Goal: Task Accomplishment & Management: Use online tool/utility

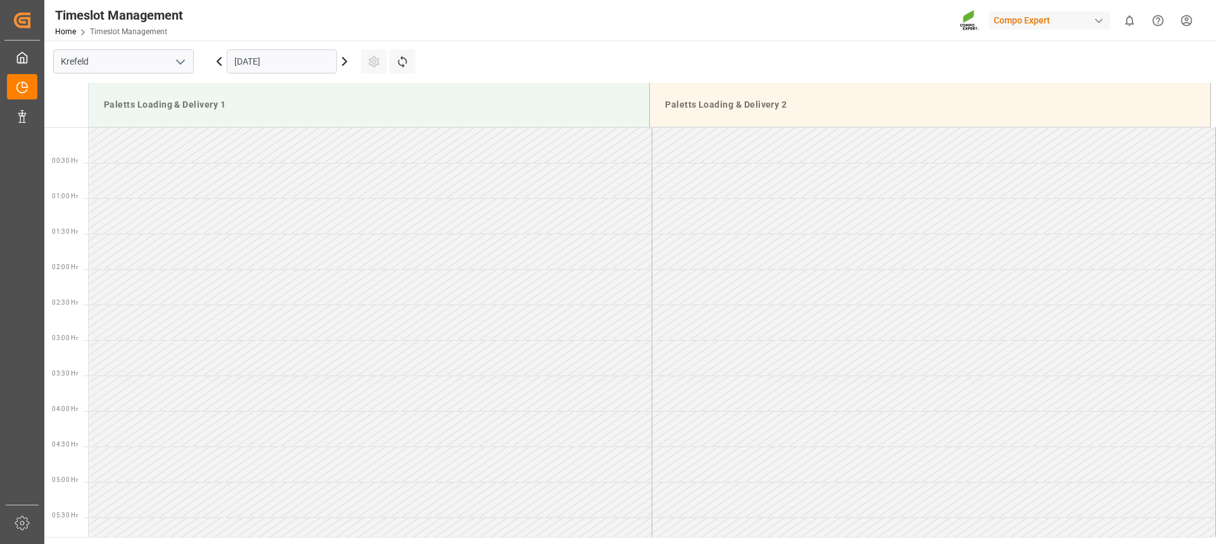
scroll to position [780, 0]
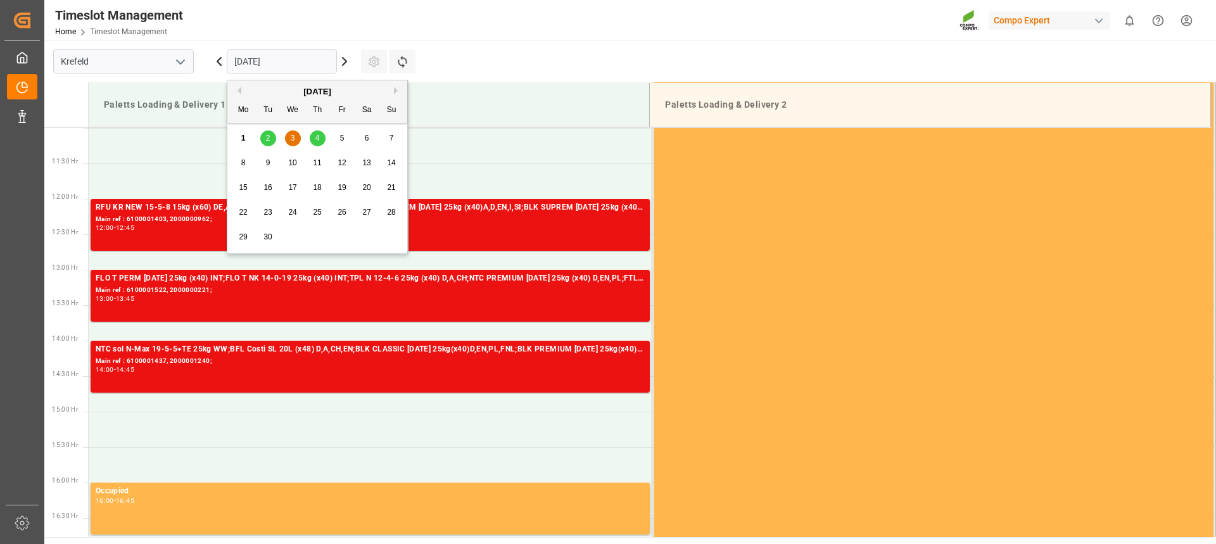
click at [276, 59] on input "[DATE]" at bounding box center [282, 61] width 110 height 24
click at [260, 139] on div "2" at bounding box center [268, 138] width 16 height 15
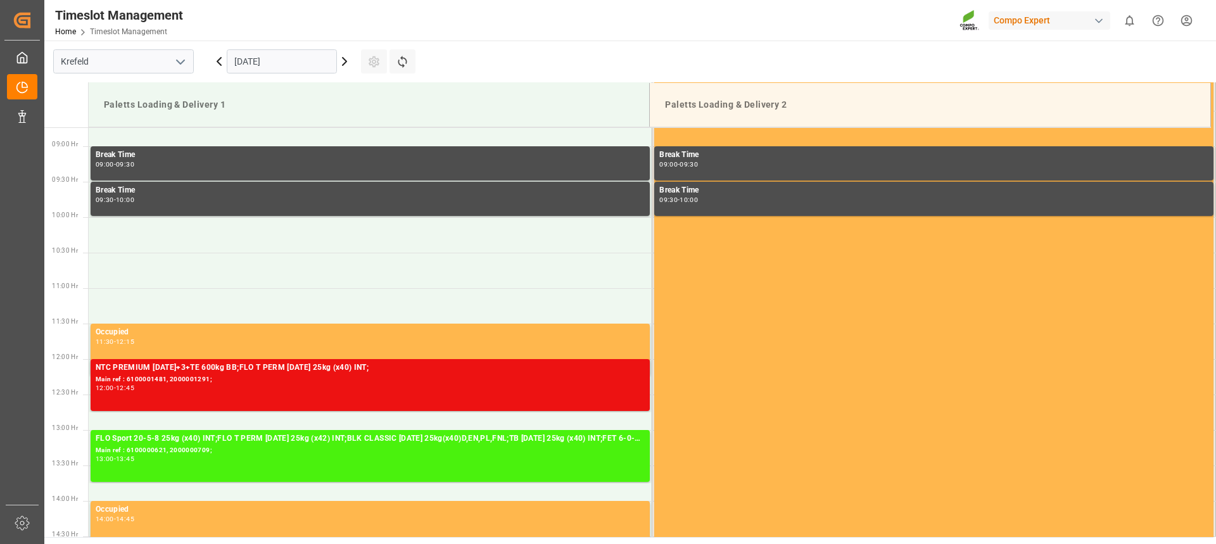
scroll to position [669, 0]
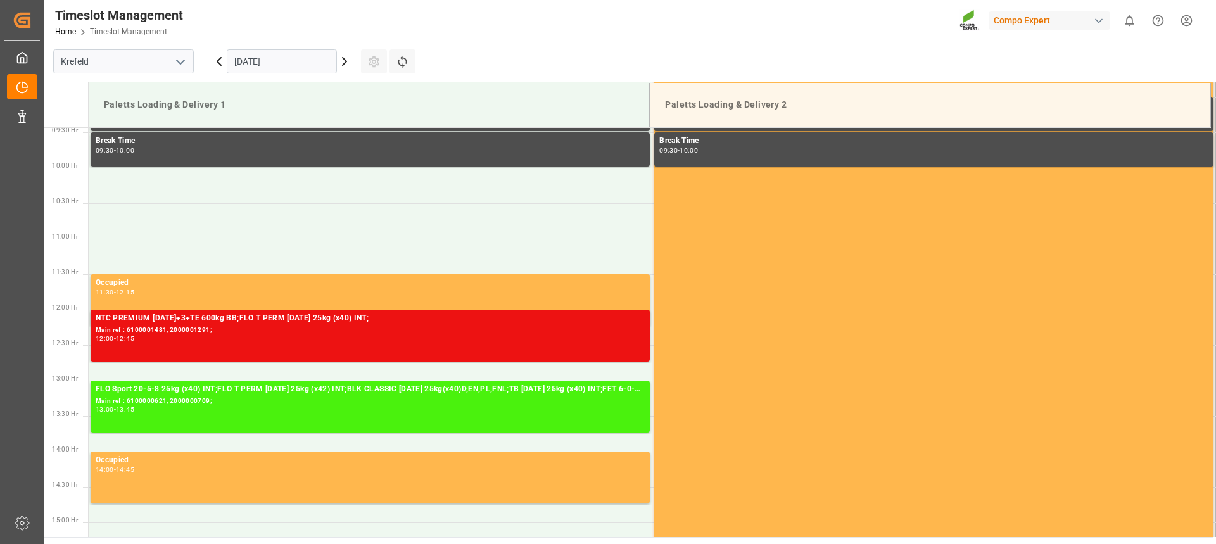
click at [349, 67] on icon at bounding box center [344, 61] width 15 height 15
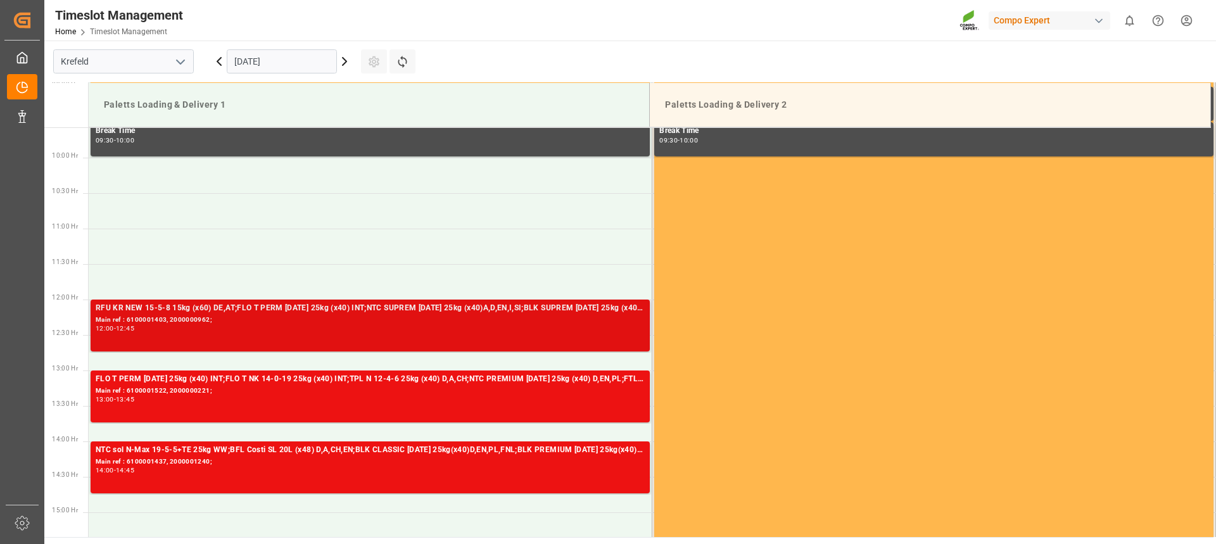
scroll to position [661, 0]
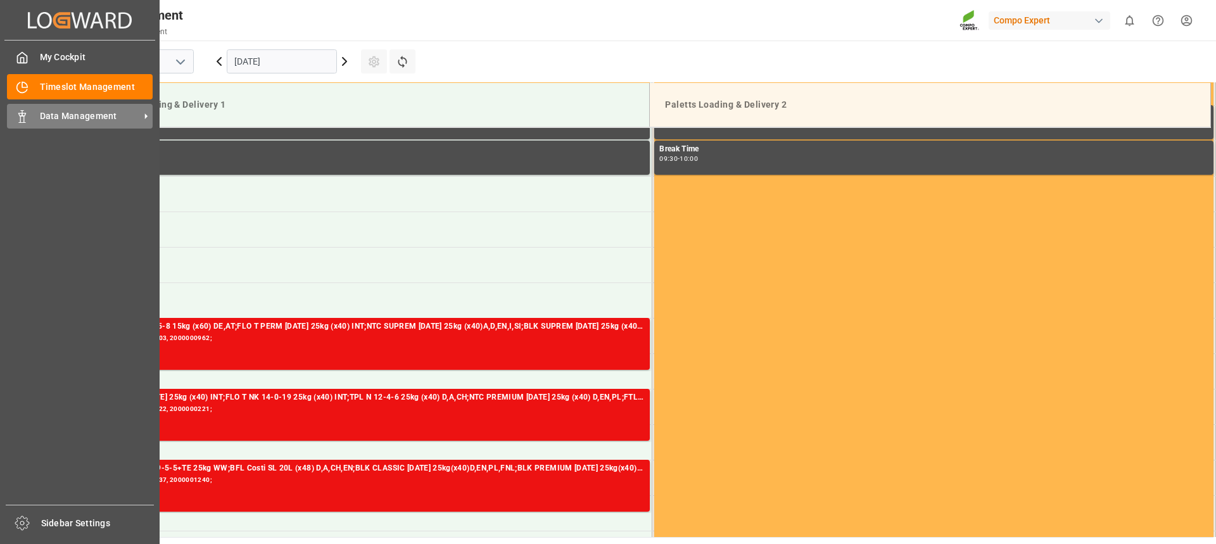
click at [25, 113] on polygon at bounding box center [24, 114] width 4 height 3
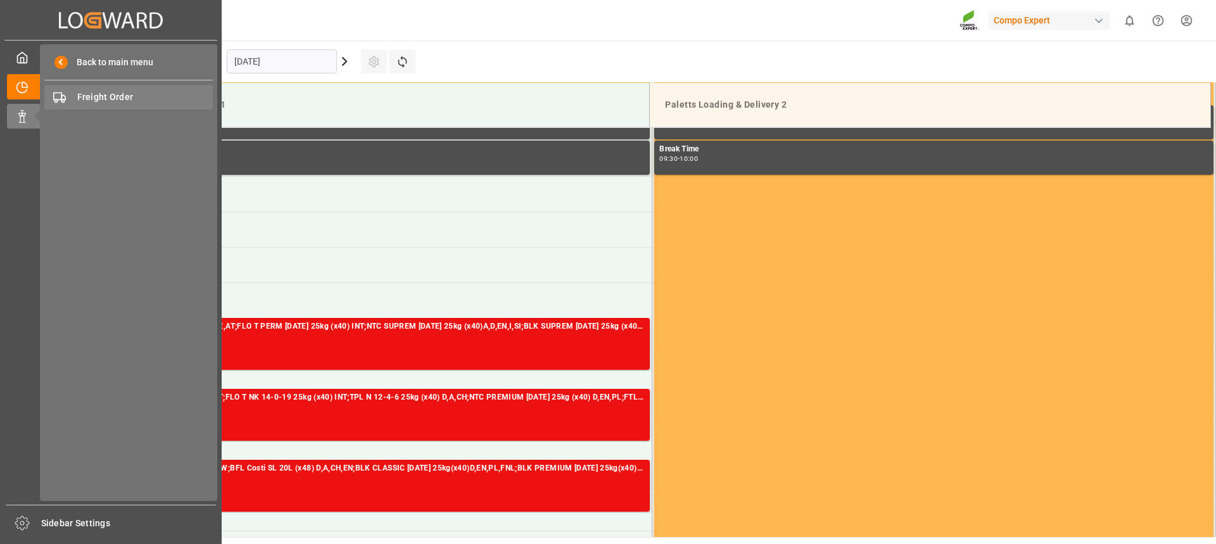
click at [113, 97] on span "Freight Order" at bounding box center [145, 97] width 136 height 13
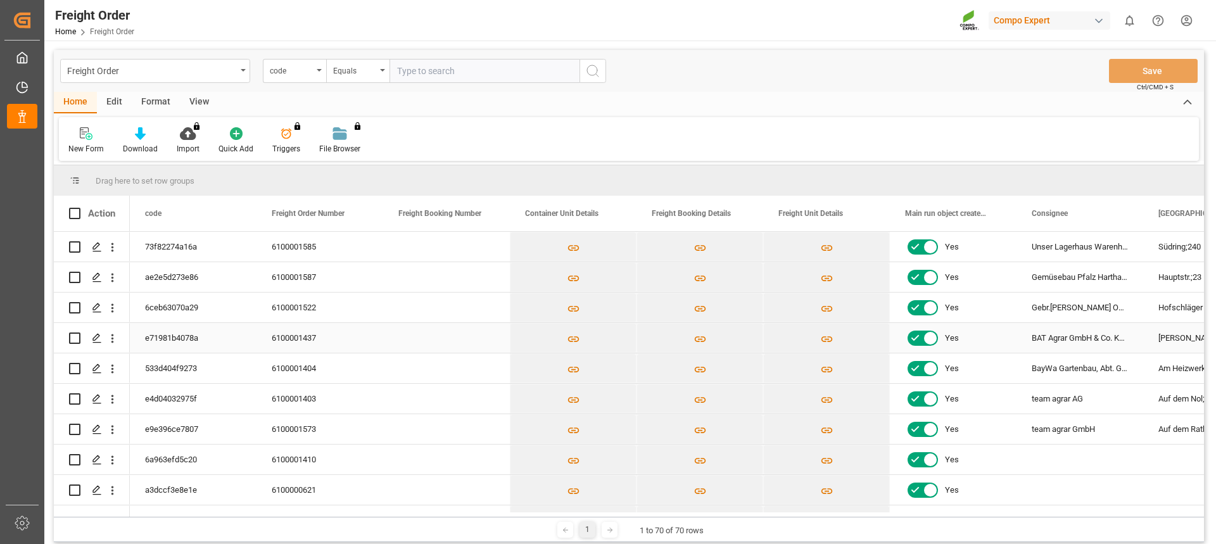
scroll to position [63, 0]
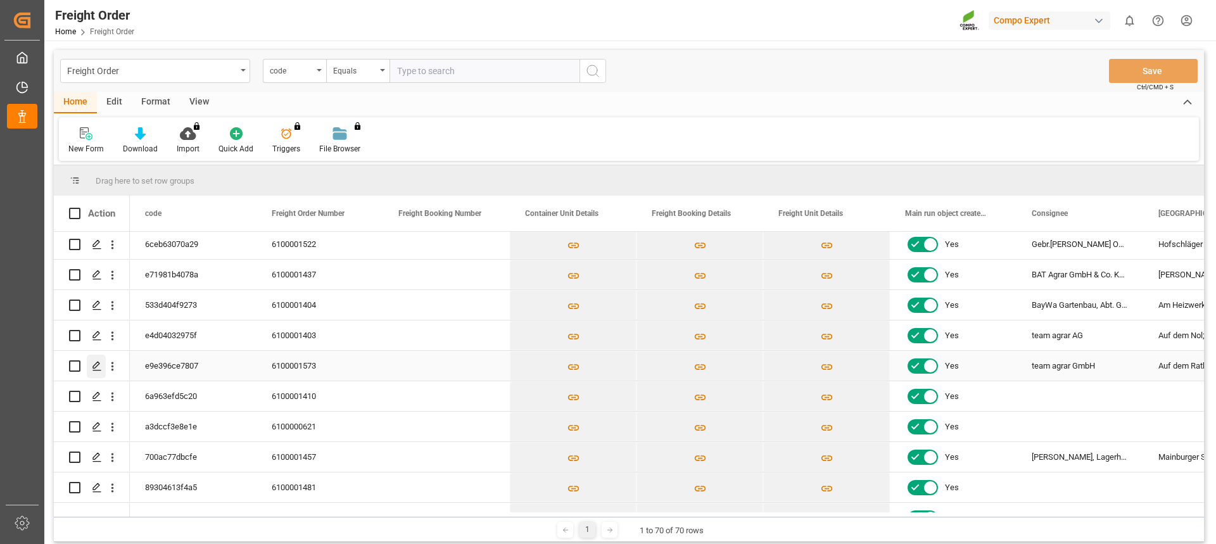
click at [101, 366] on icon "Press SPACE to select this row." at bounding box center [97, 366] width 10 height 10
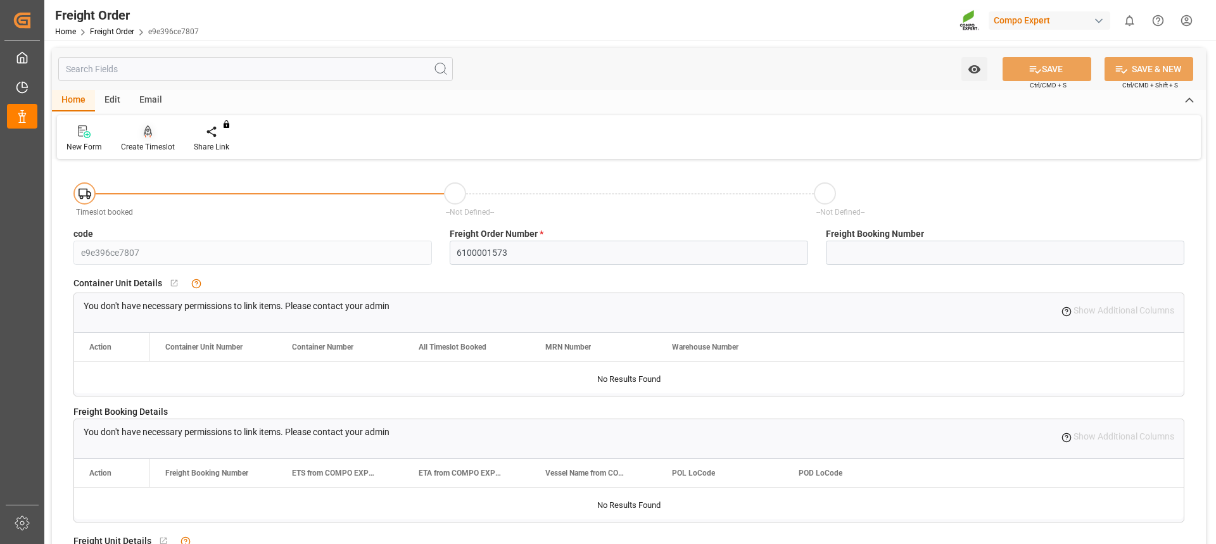
click at [147, 134] on icon at bounding box center [148, 130] width 9 height 11
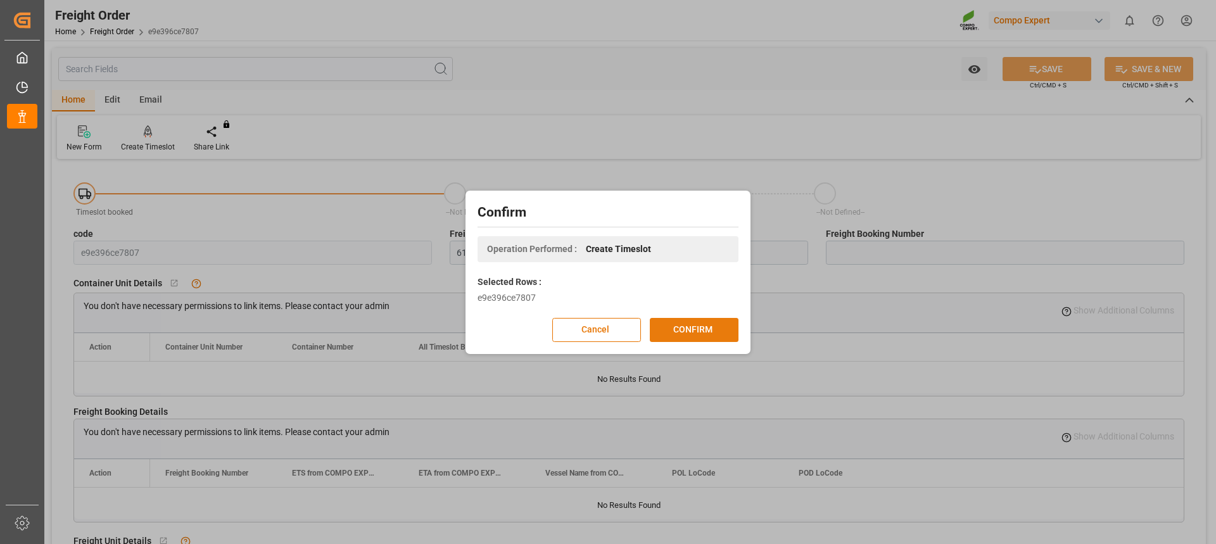
click at [711, 325] on button "CONFIRM" at bounding box center [694, 330] width 89 height 24
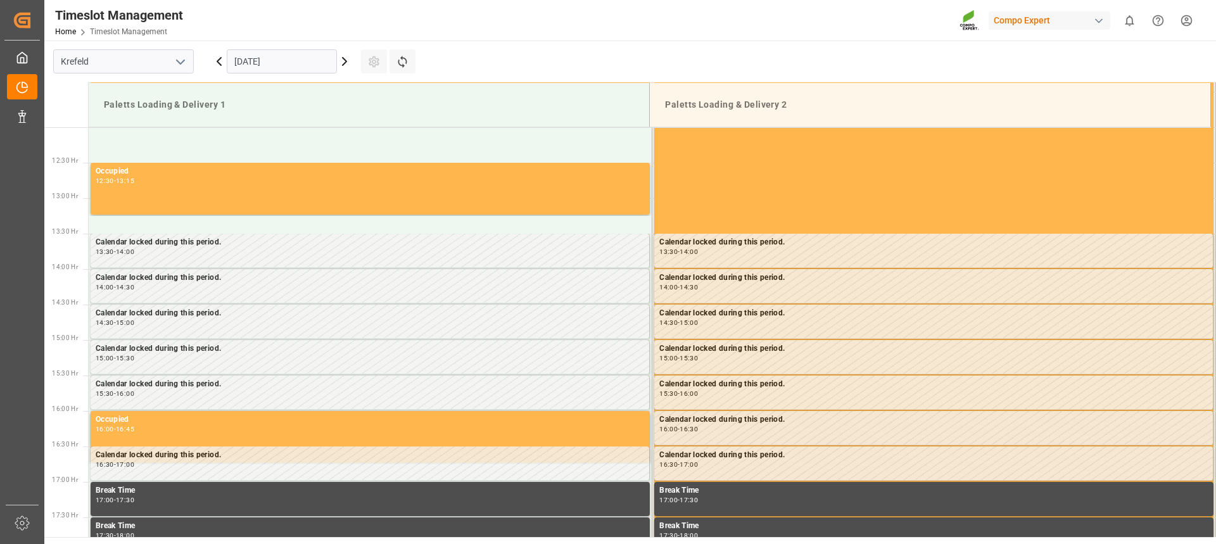
scroll to position [914, 0]
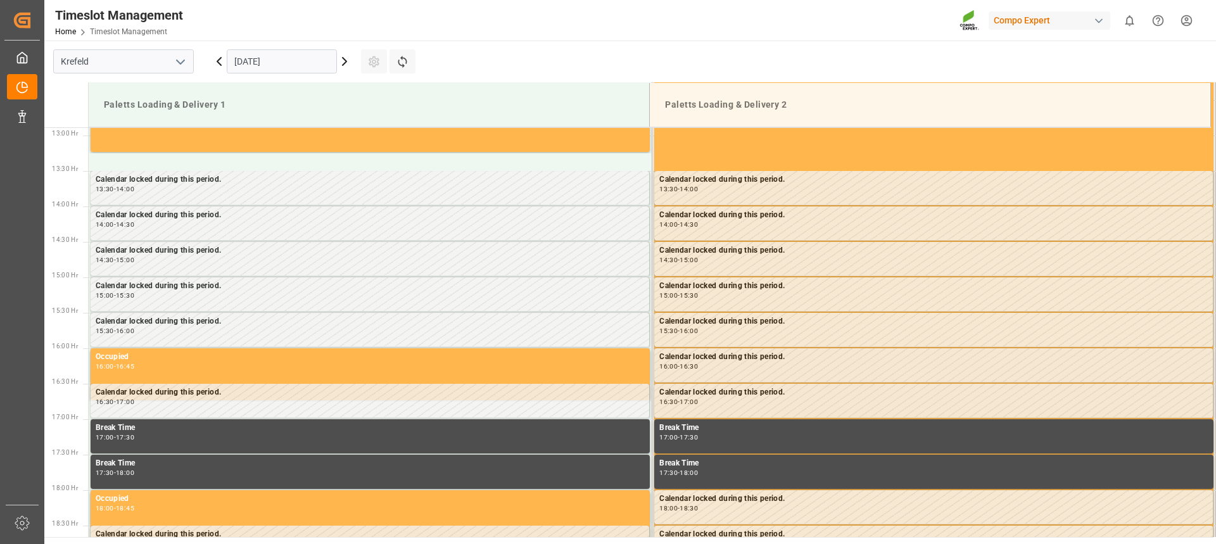
click at [257, 60] on input "01.09.2025" at bounding box center [282, 61] width 110 height 24
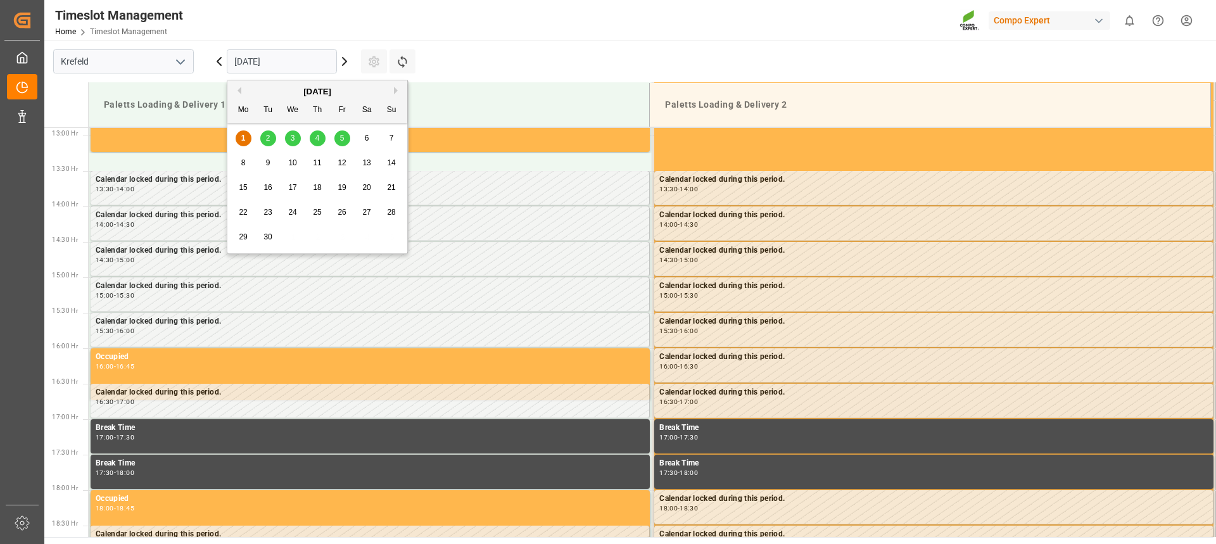
click at [295, 137] on span "3" at bounding box center [293, 138] width 4 height 9
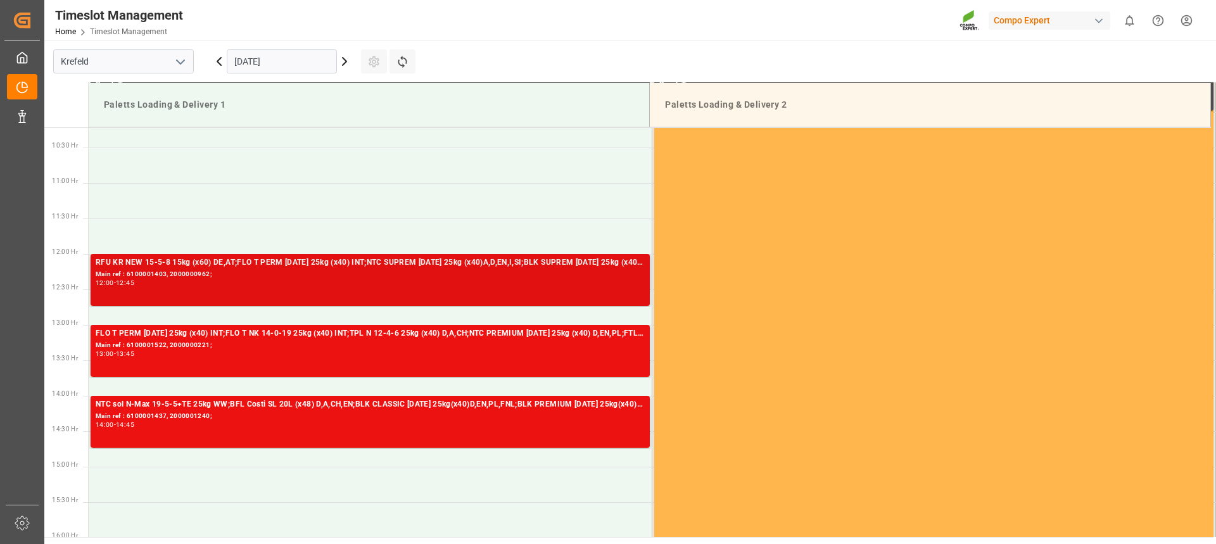
scroll to position [724, 0]
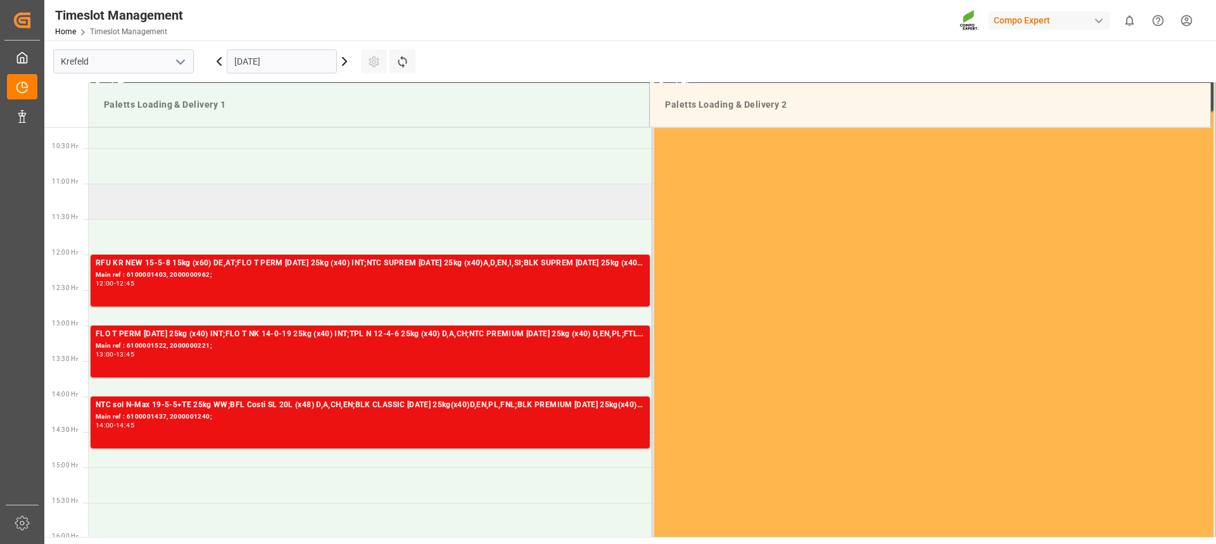
click at [134, 191] on td at bounding box center [371, 201] width 564 height 35
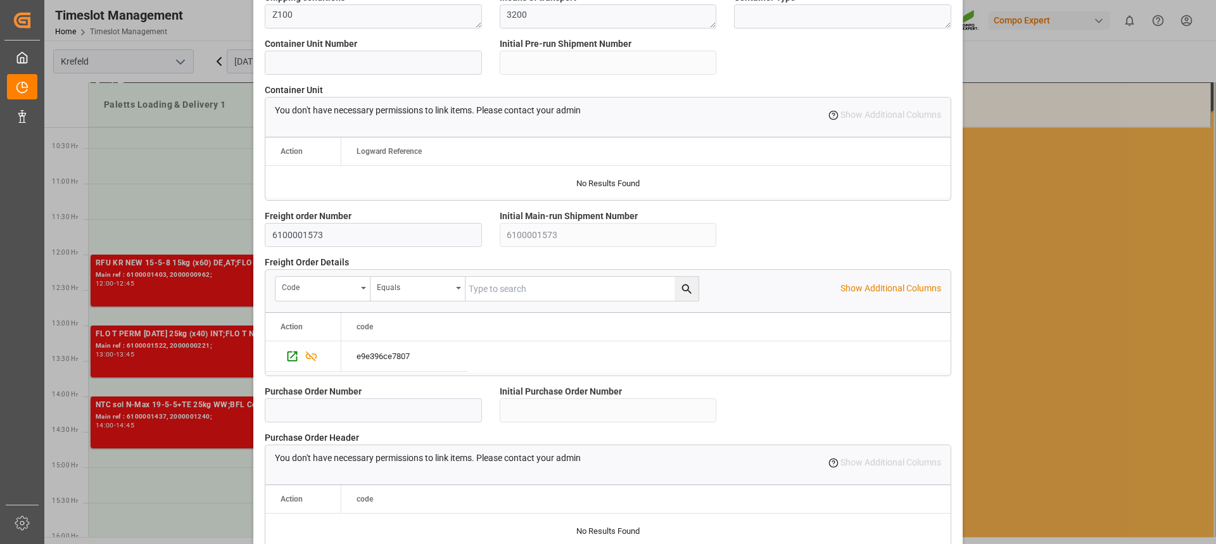
scroll to position [1123, 0]
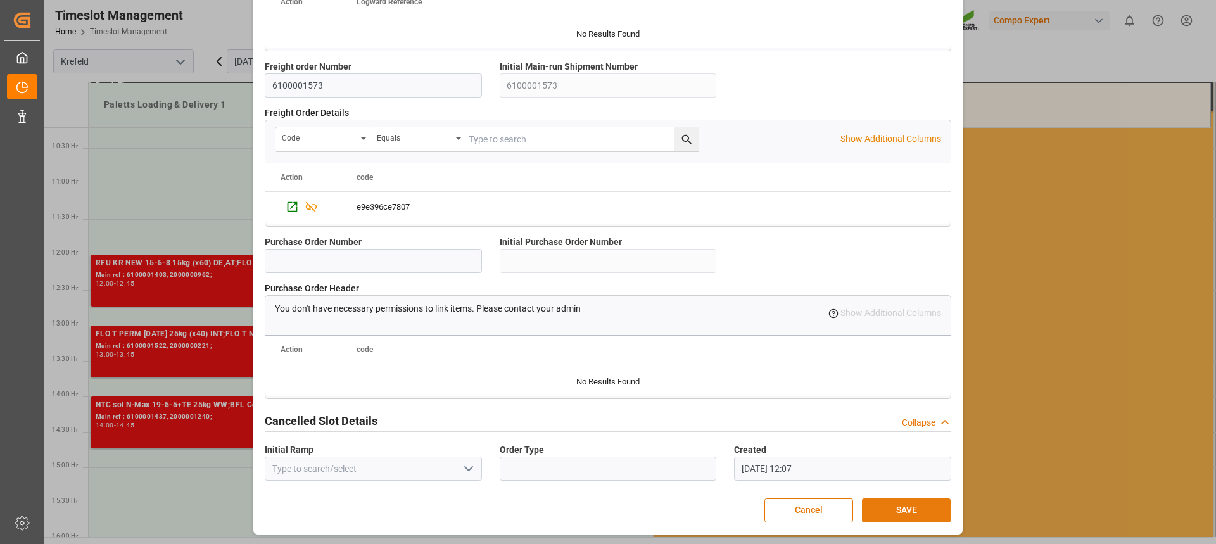
click at [916, 506] on button "SAVE" at bounding box center [906, 510] width 89 height 24
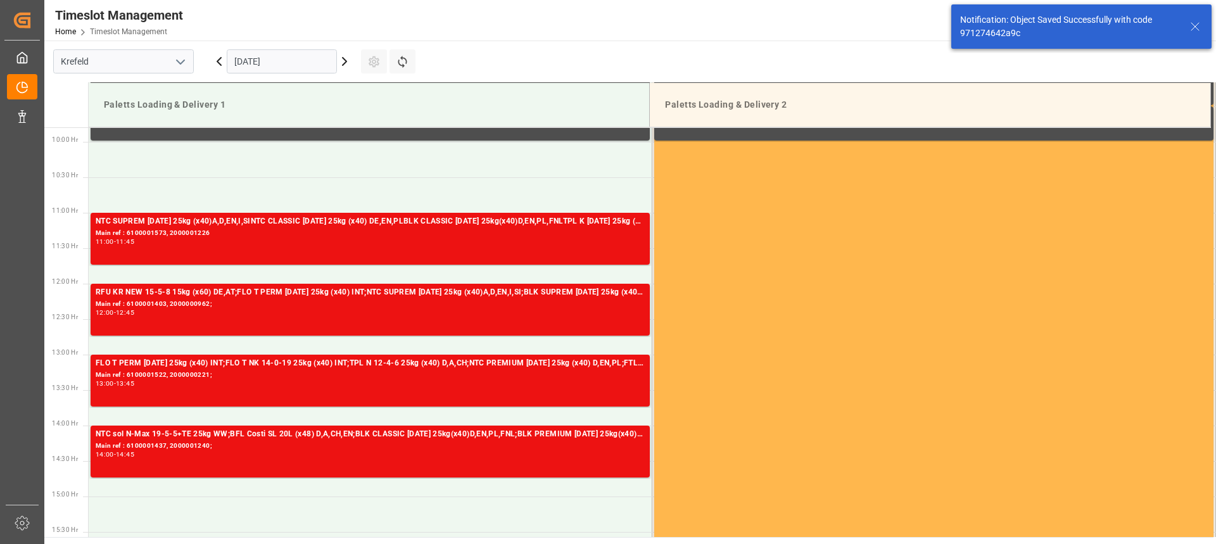
scroll to position [701, 0]
